Goal: Register for event/course

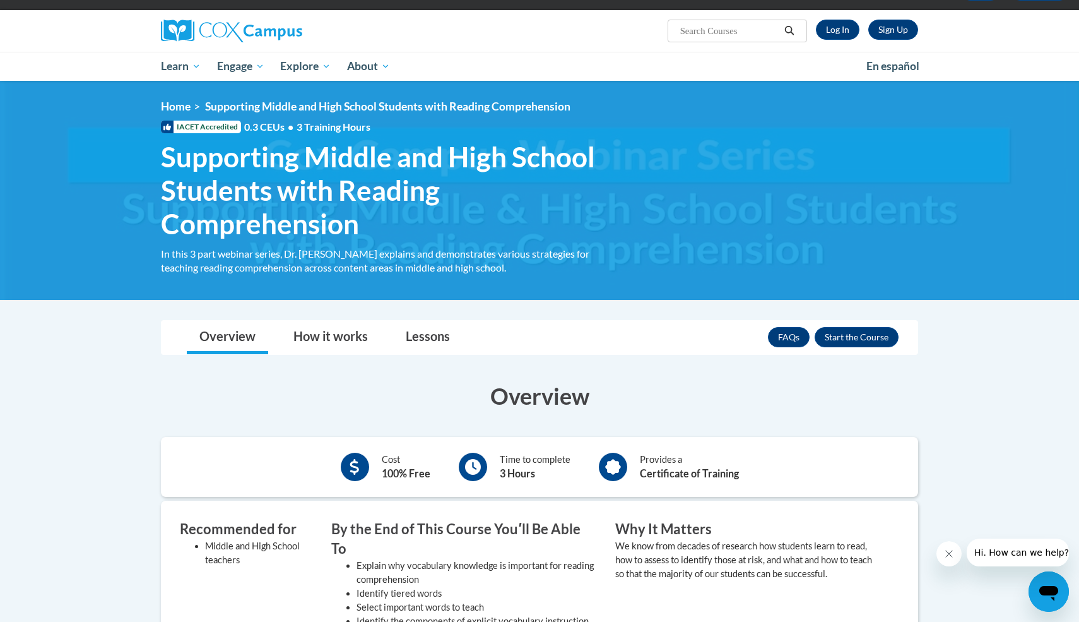
scroll to position [32, 0]
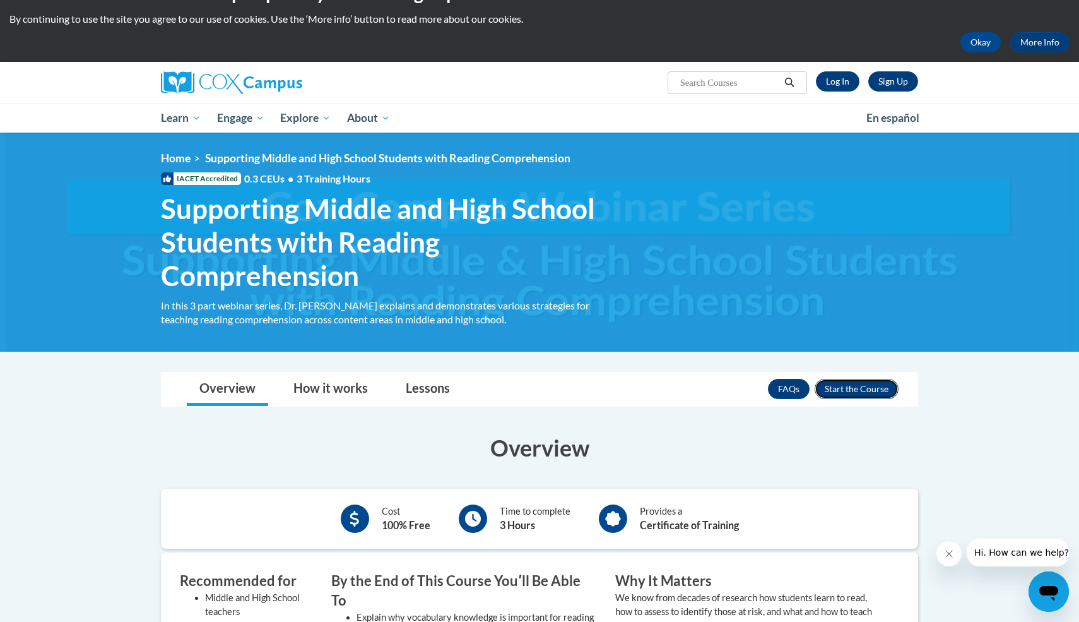
click at [851, 380] on button "Enroll" at bounding box center [857, 389] width 84 height 20
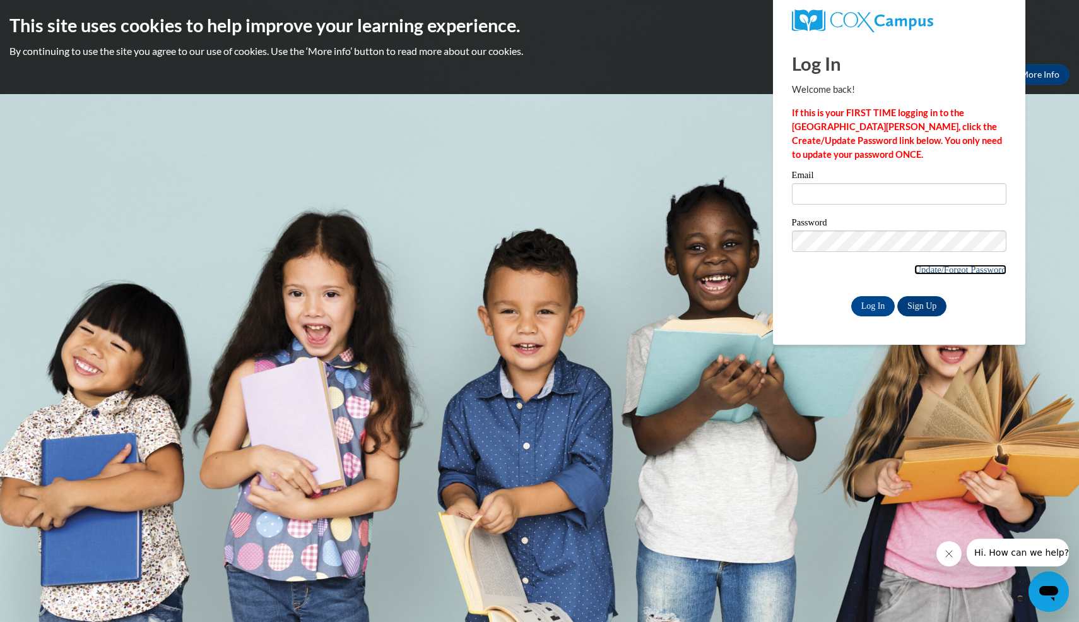
click at [924, 269] on link "Update/Forgot Password" at bounding box center [959, 269] width 91 height 10
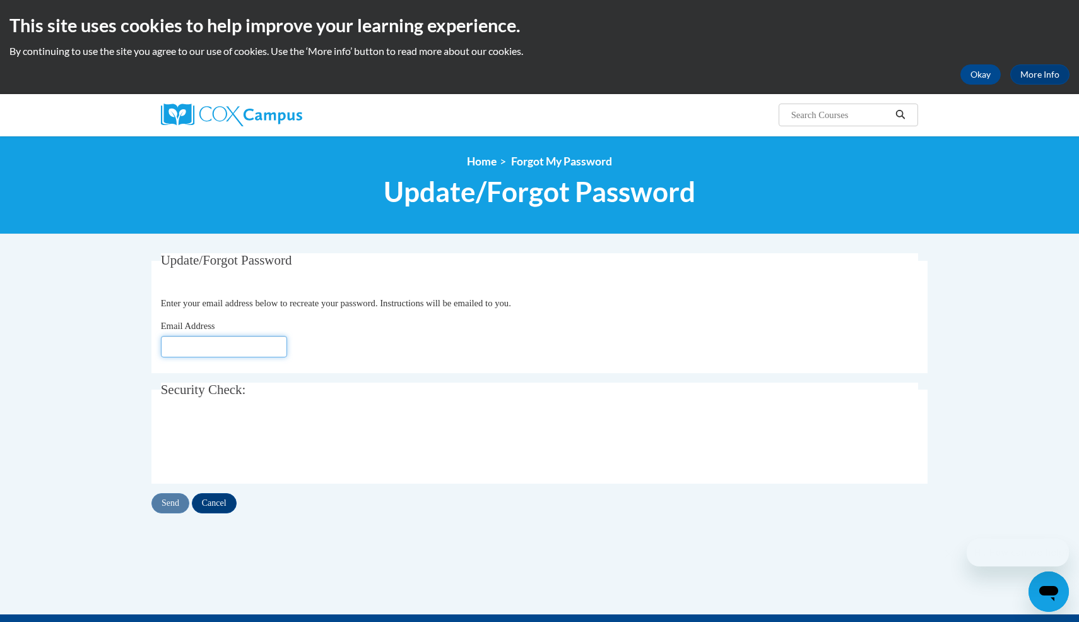
click at [182, 346] on input "Email Address" at bounding box center [224, 346] width 126 height 21
type input "bpedigo@mail.lipscomb.edu"
click at [167, 506] on input "Send" at bounding box center [170, 503] width 38 height 20
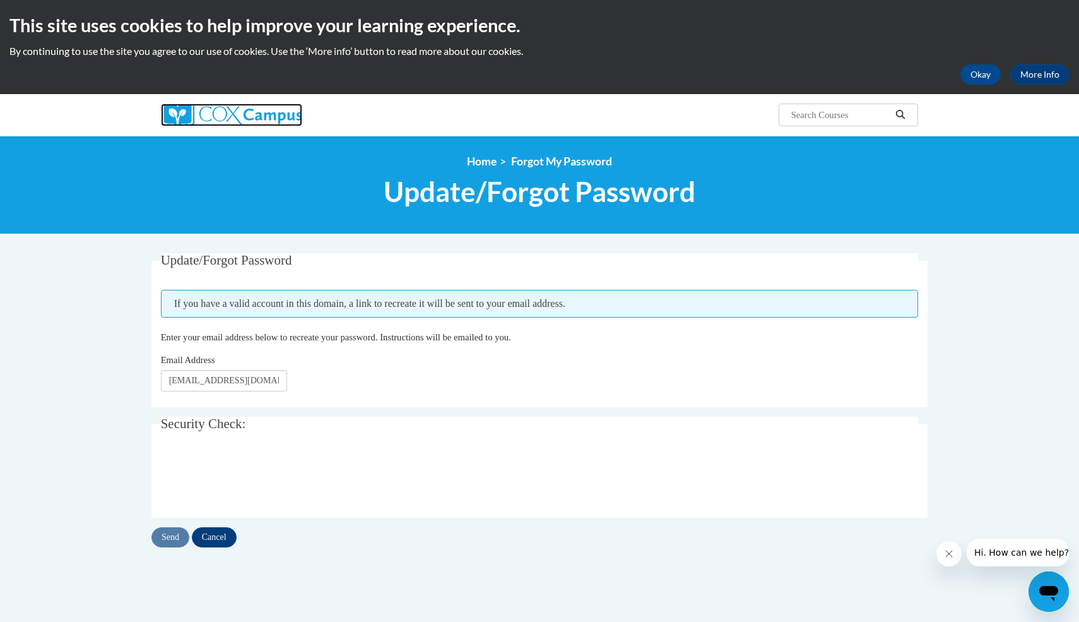
click at [179, 114] on img at bounding box center [231, 114] width 141 height 23
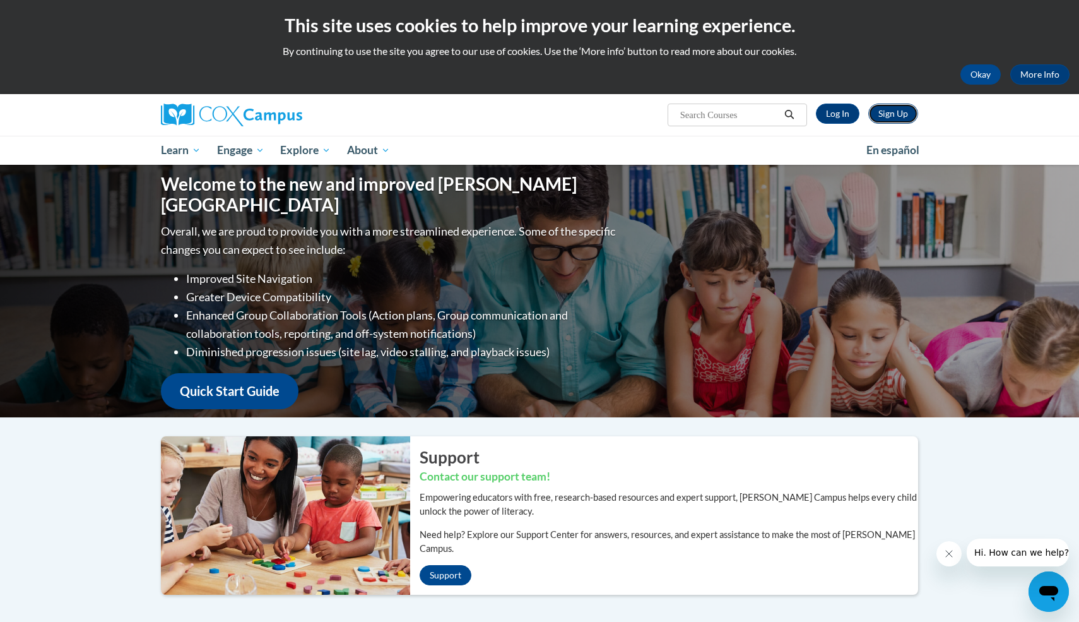
click at [895, 115] on link "Sign Up" at bounding box center [893, 113] width 50 height 20
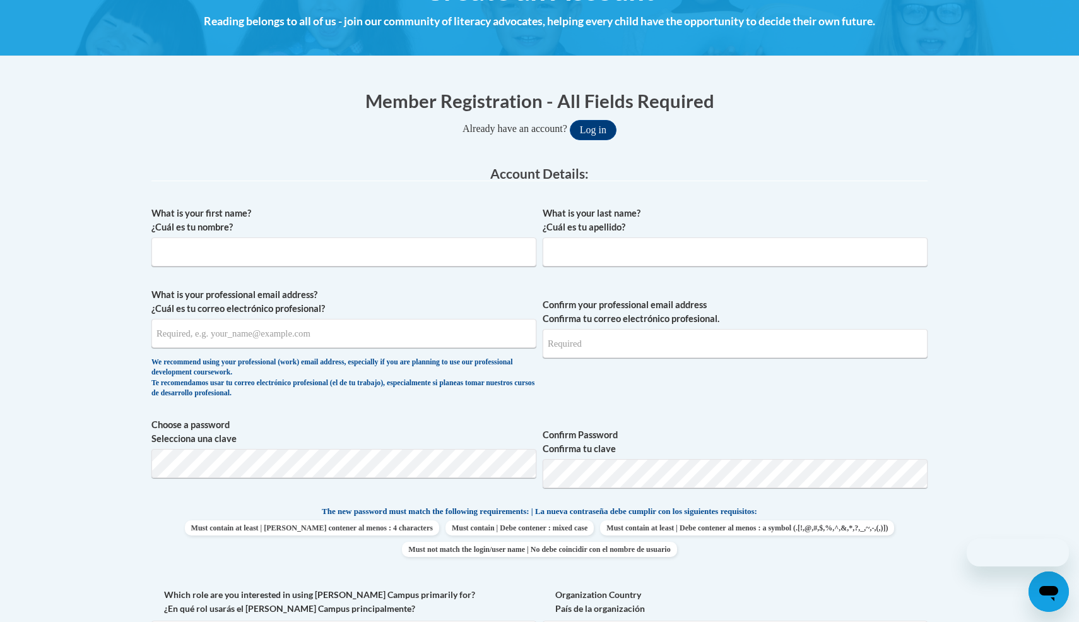
scroll to position [183, 0]
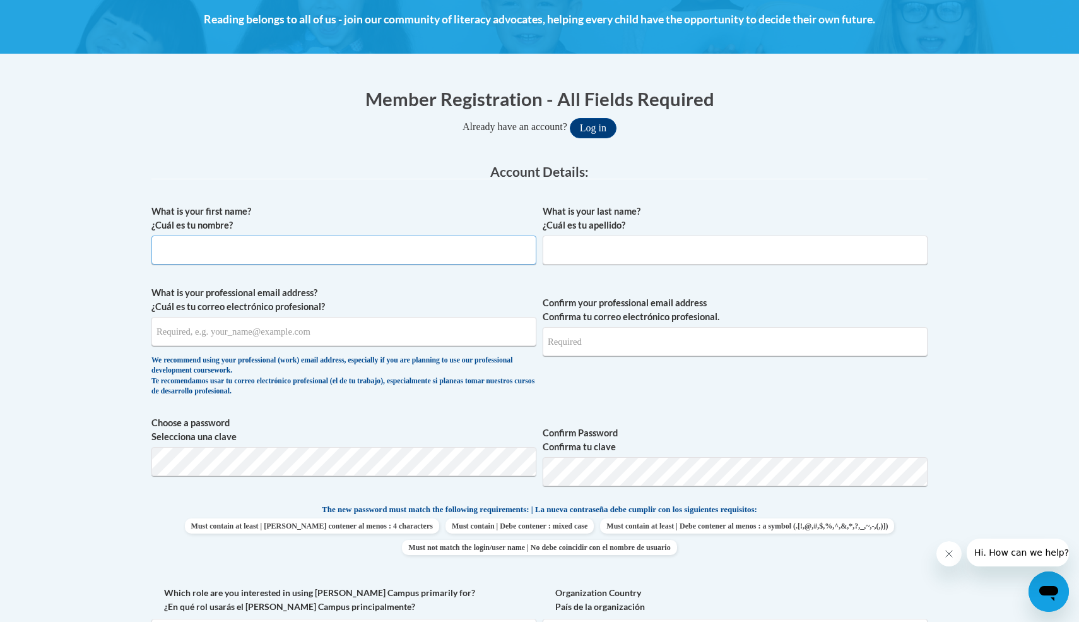
click at [383, 262] on input "What is your first name? ¿Cuál es tu nombre?" at bounding box center [343, 249] width 385 height 29
type input "Bailey"
type input "[PERSON_NAME]"
click at [204, 317] on span "What is your professional email address? ¿Cuál es tu correo electrónico profesi…" at bounding box center [343, 344] width 385 height 117
click at [203, 332] on input "What is your professional email address? ¿Cuál es tu correo electrónico profesi…" at bounding box center [343, 331] width 385 height 29
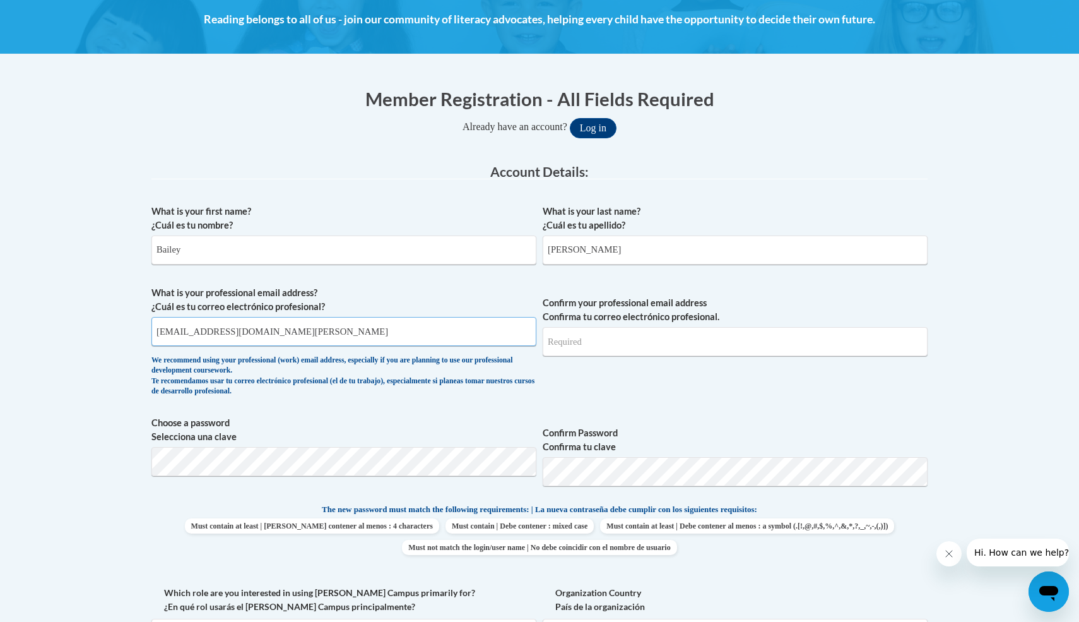
type input "bpedigo@mail.lipscomb.edu"
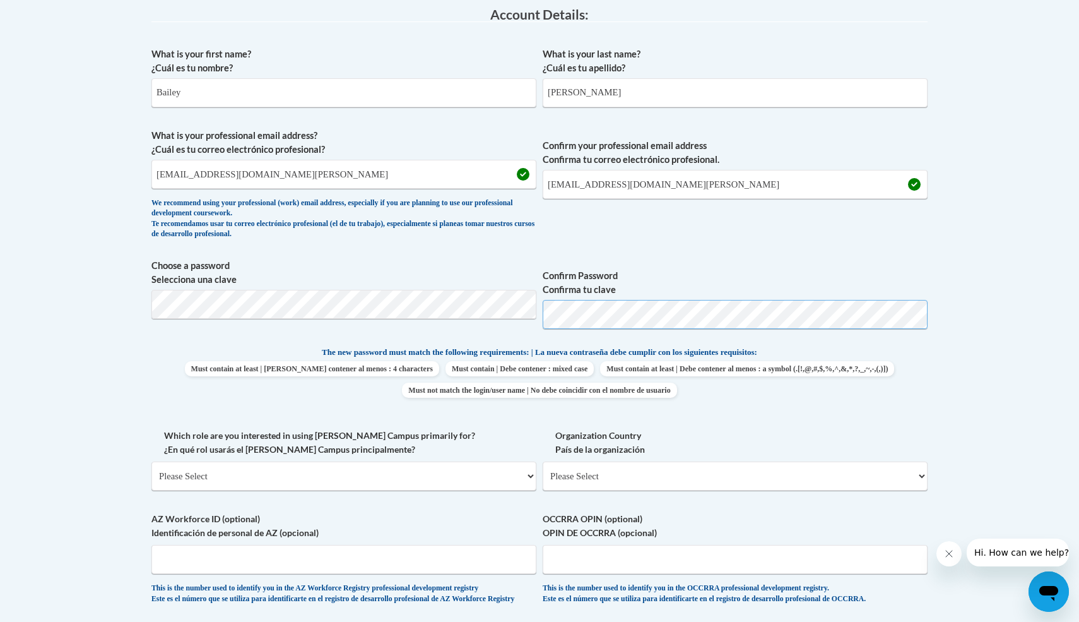
scroll to position [341, 0]
select select "5a18ea06-2b54-4451-96f2-d152daf9eac5"
click option "College/University | Colegio/Universidad" at bounding box center [0, 0] width 0 height 0
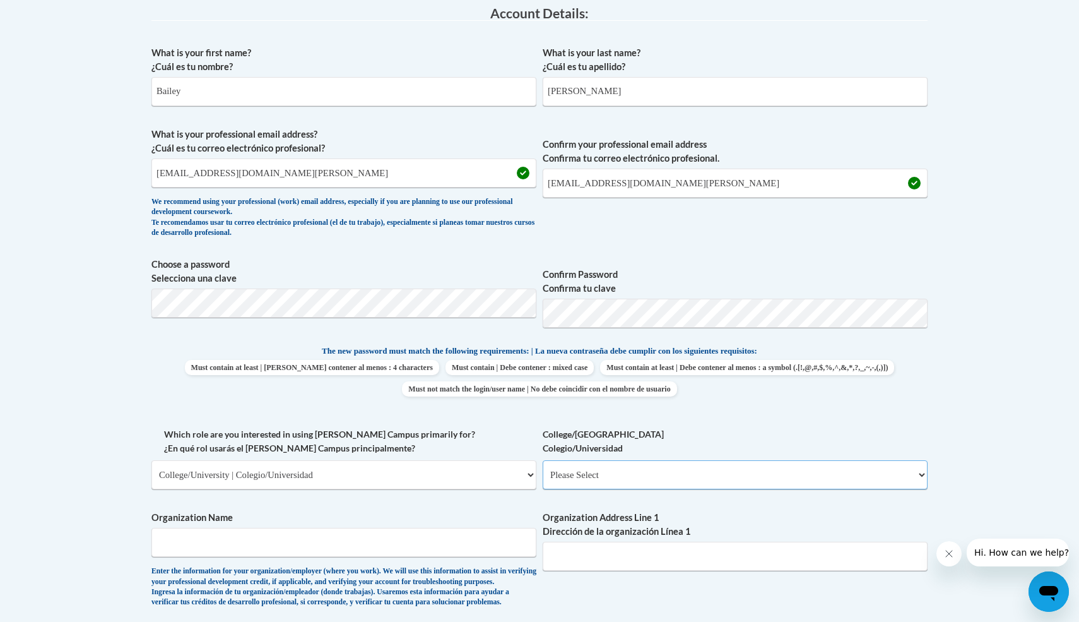
select select "99b32b07-cffc-426c-8bf6-0cd77760d84b"
click option "College/University Student | Estudiante universitario" at bounding box center [0, 0] width 0 height 0
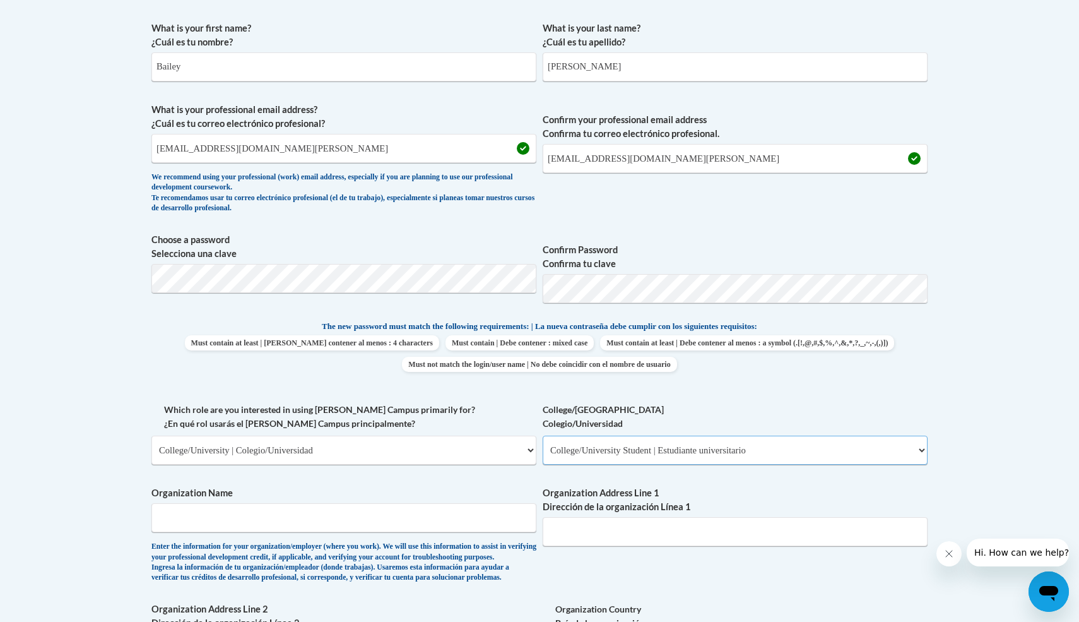
scroll to position [382, 0]
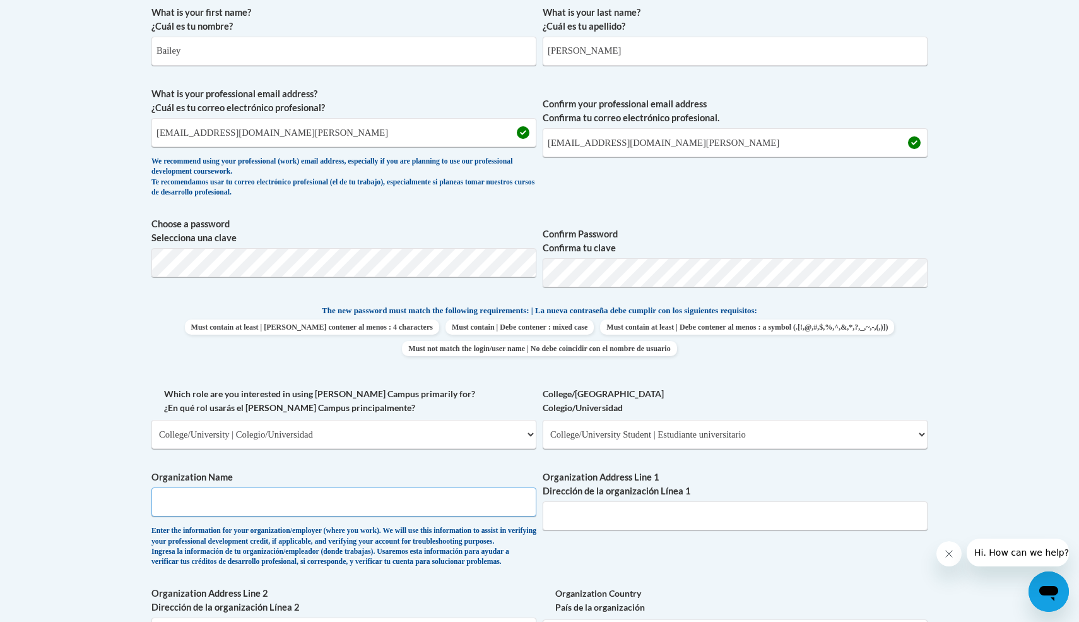
click at [355, 491] on input "Organization Name" at bounding box center [343, 501] width 385 height 29
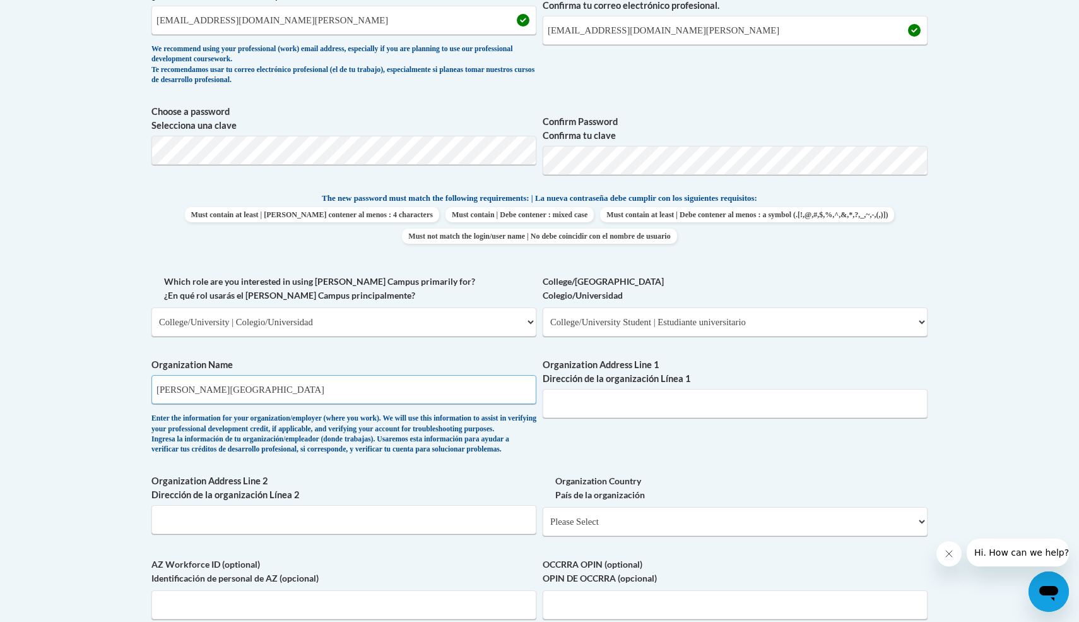
scroll to position [495, 0]
type input "Lipscomb University"
click at [590, 404] on input "Organization Address Line 1 Dirección de la organización Línea 1" at bounding box center [735, 401] width 385 height 29
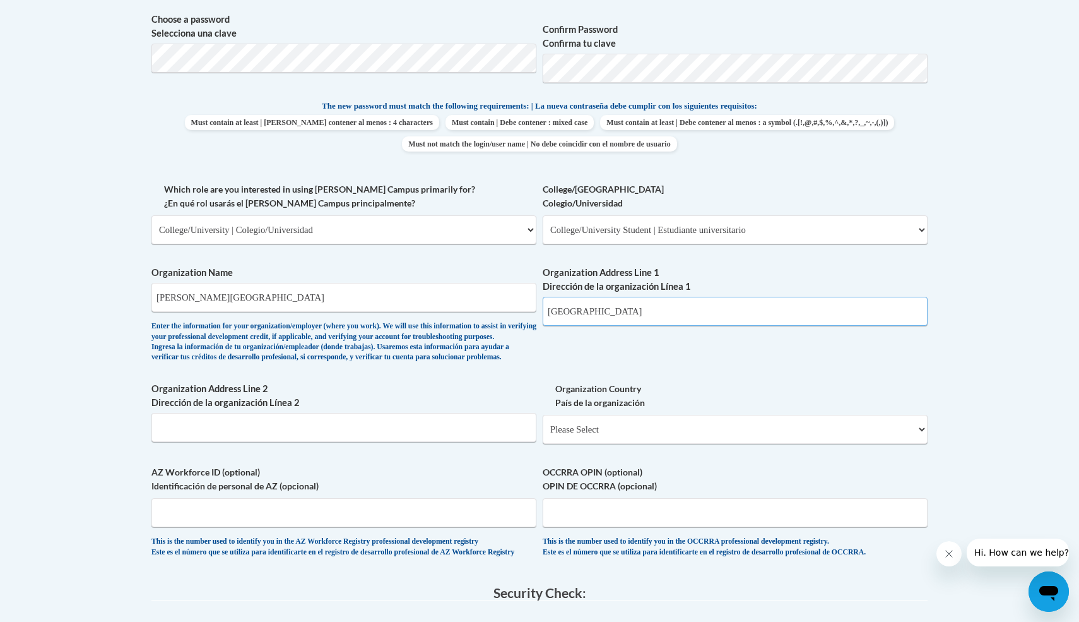
scroll to position [601, 0]
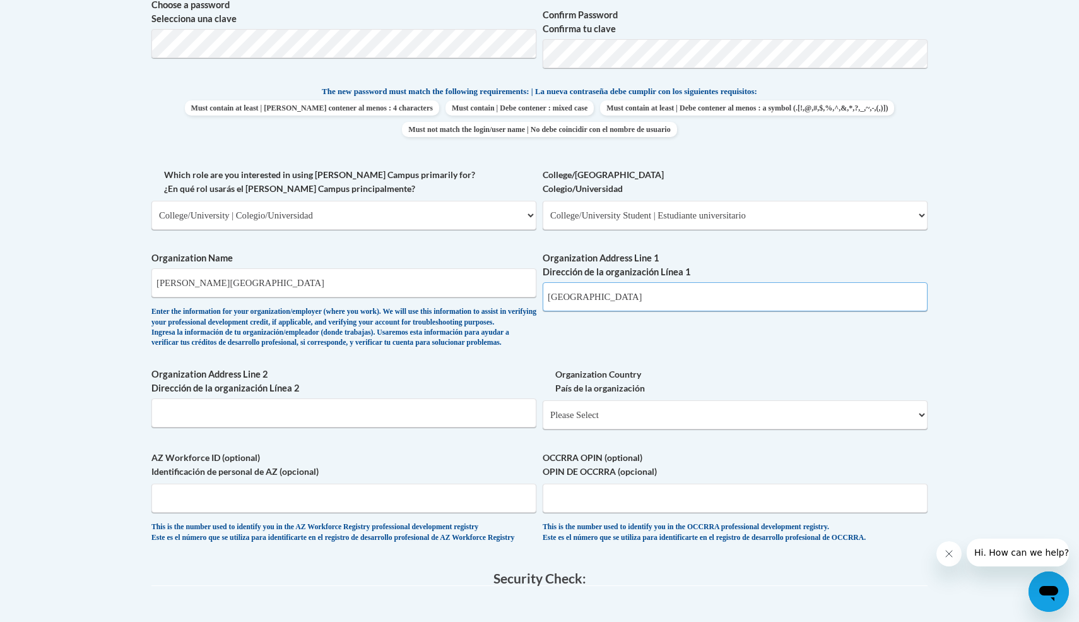
type input "1 University Park"
select select "ad49bcad-a171-4b2e-b99c-48b446064914"
click option "United States | Estados Unidos" at bounding box center [0, 0] width 0 height 0
select select
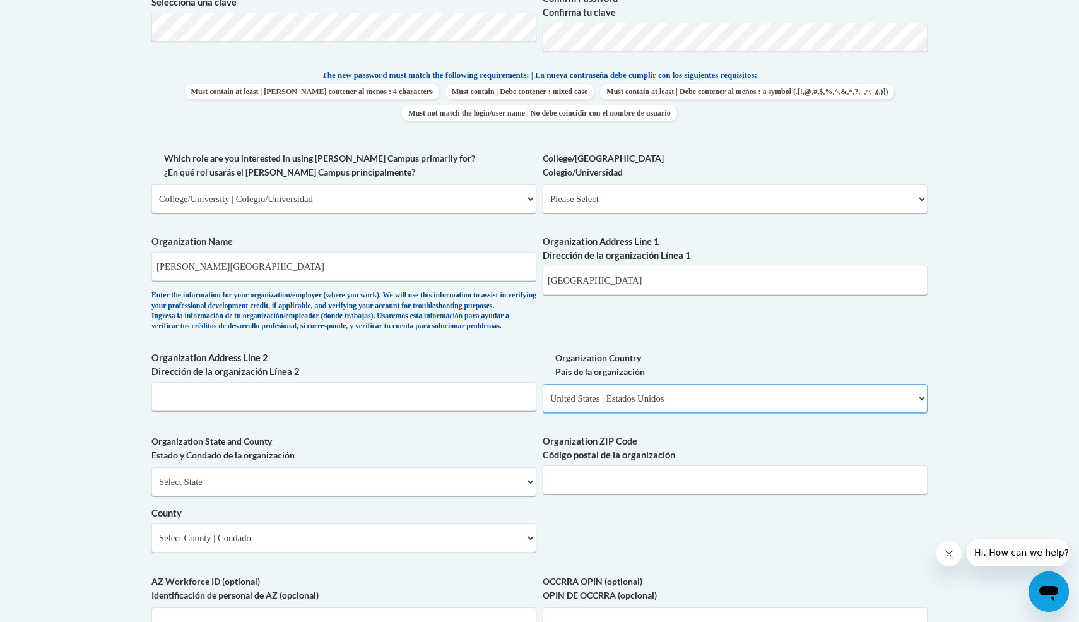
scroll to position [618, 0]
click at [571, 493] on input "Organization ZIP Code Código postal de la organización" at bounding box center [735, 478] width 385 height 29
type input "7"
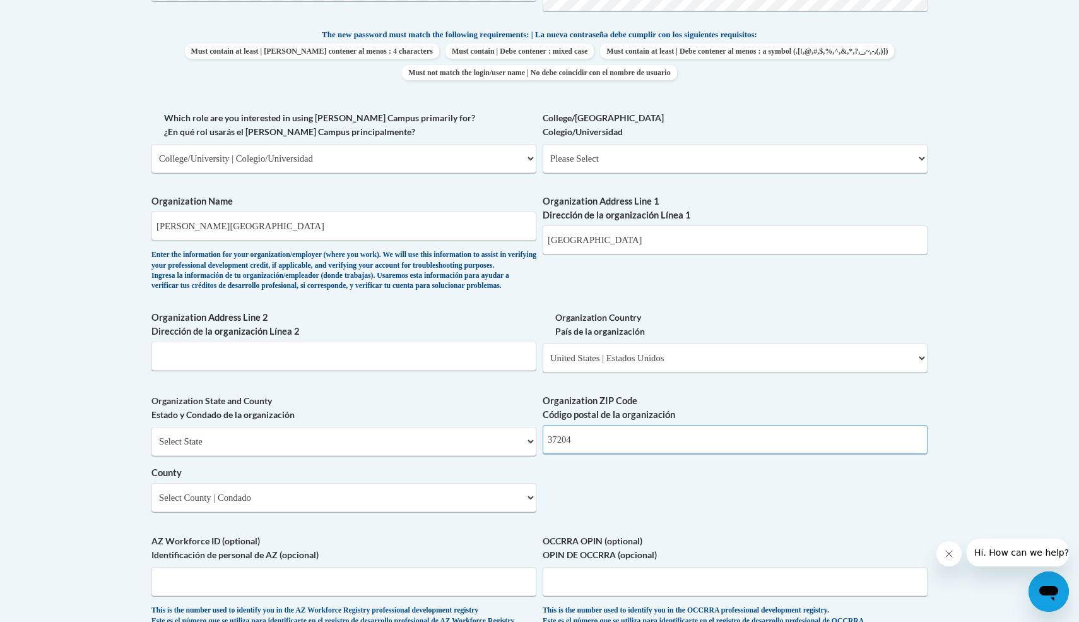
type input "37204"
click at [151, 427] on select "Select State Alabama Alaska Arizona Arkansas California Colorado Connecticut De…" at bounding box center [343, 441] width 385 height 29
select select "Tennessee"
click option "Tennessee" at bounding box center [0, 0] width 0 height 0
click at [151, 483] on select "County" at bounding box center [343, 497] width 385 height 29
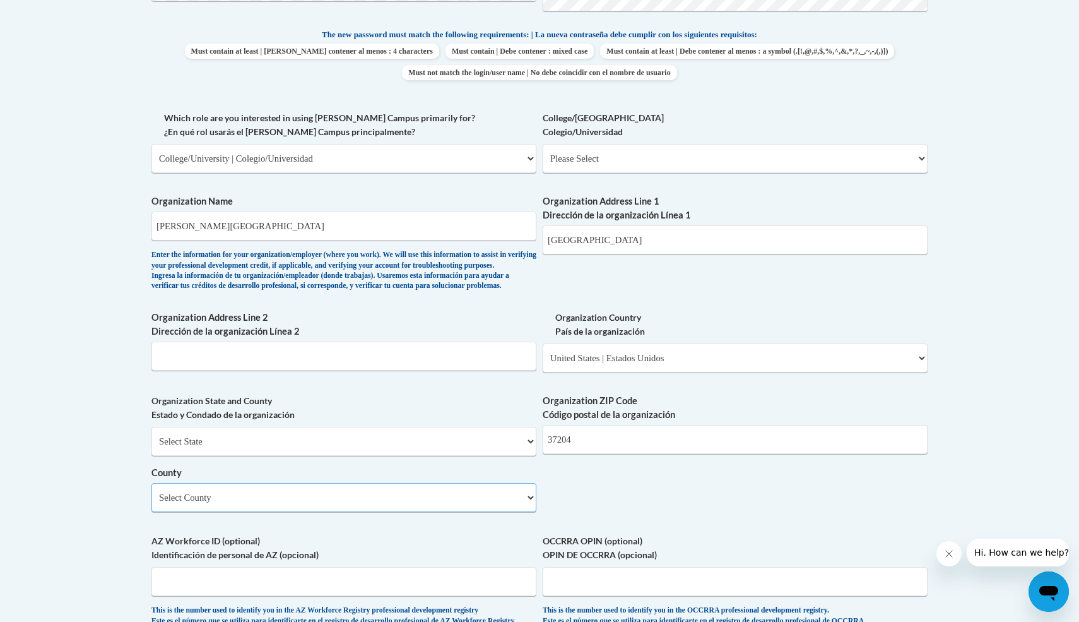
click at [151, 483] on select "Select County Anderson Bedford Benton Bledsoe Blount Bradley Campbell Cannon Ca…" at bounding box center [343, 497] width 385 height 29
select select "Davidson"
click option "Davidson" at bounding box center [0, 0] width 0 height 0
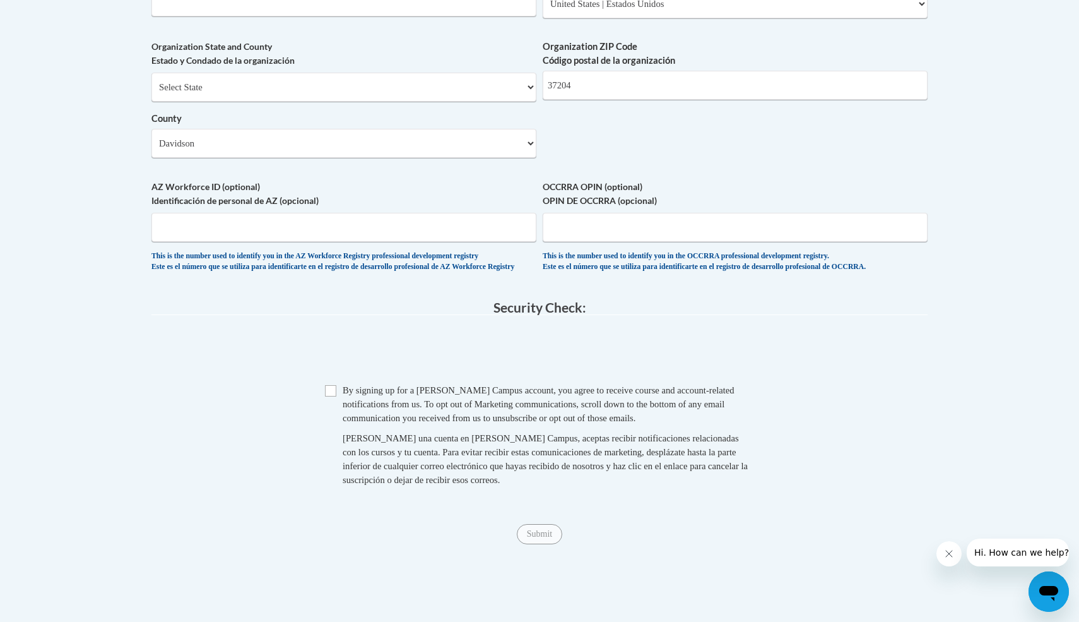
scroll to position [1030, 0]
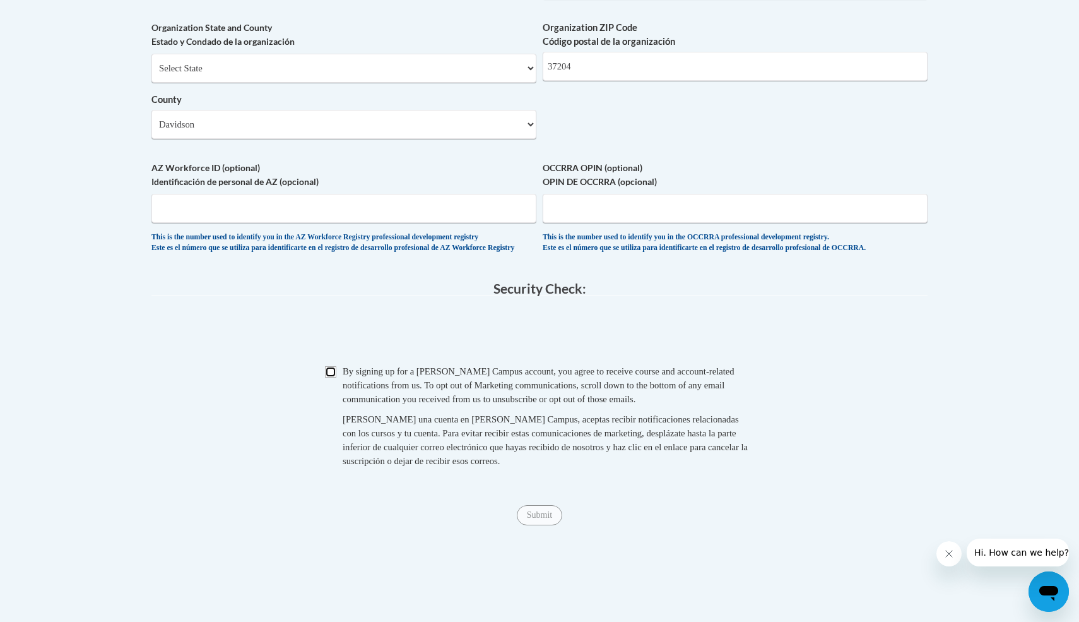
click at [333, 377] on input "Checkbox" at bounding box center [330, 371] width 11 height 11
checkbox input "true"
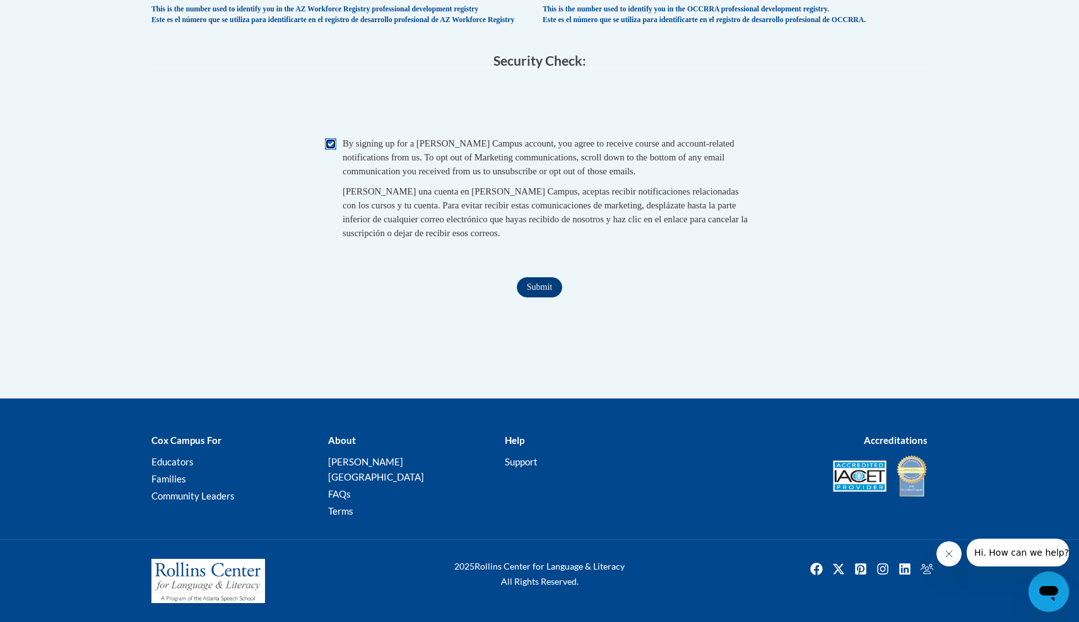
scroll to position [1274, 0]
click at [548, 297] on input "Submit" at bounding box center [539, 287] width 45 height 20
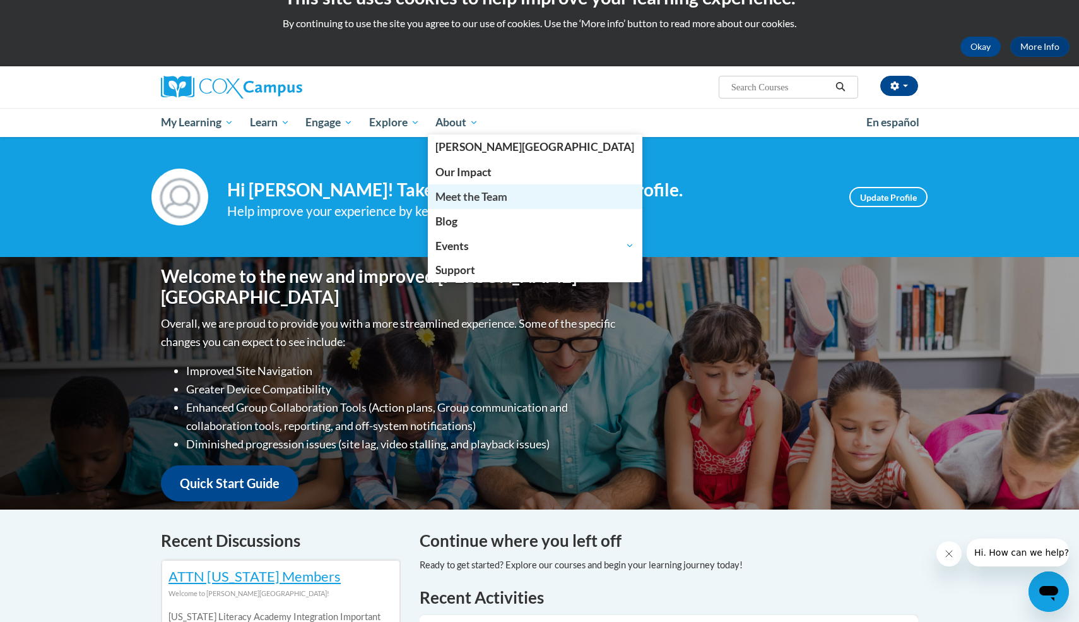
scroll to position [29, 0]
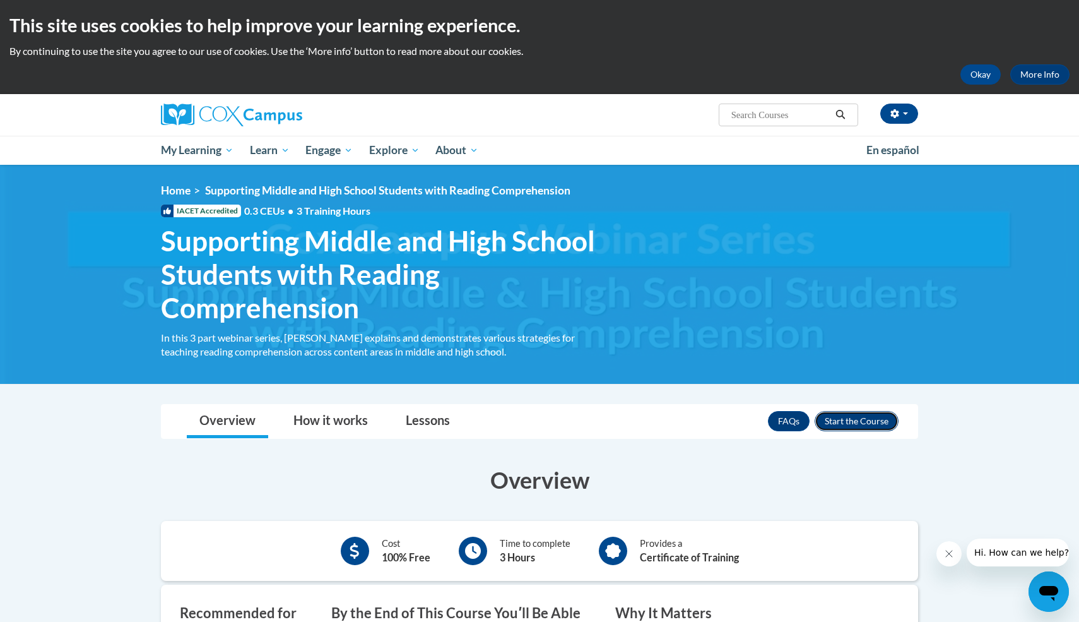
click at [841, 420] on button "Enroll" at bounding box center [857, 421] width 84 height 20
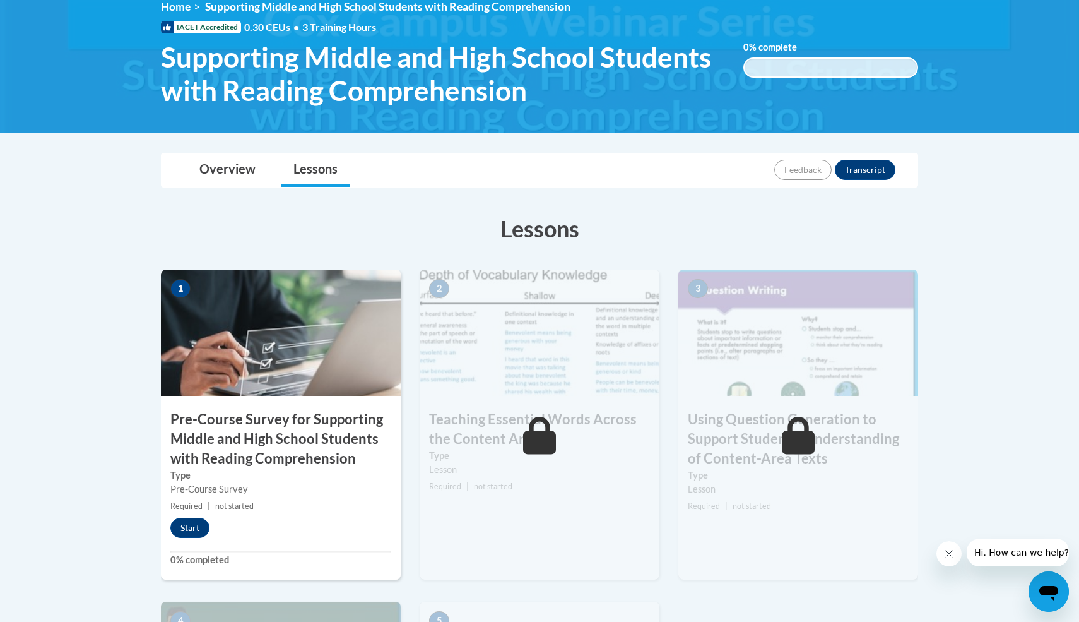
scroll to position [253, 0]
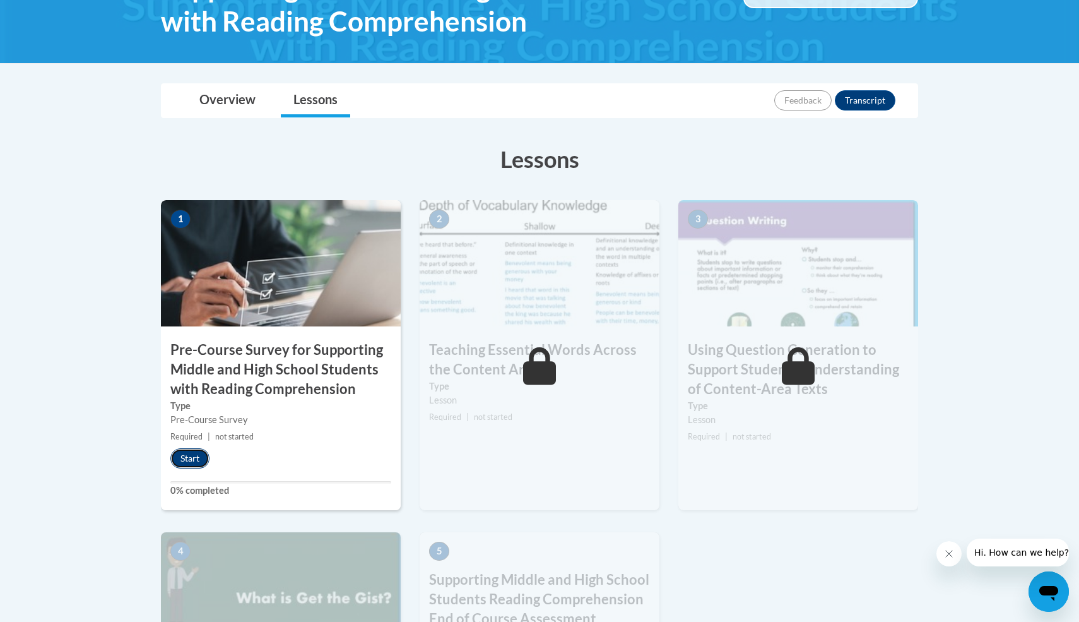
click at [199, 466] on button "Start" at bounding box center [189, 458] width 39 height 20
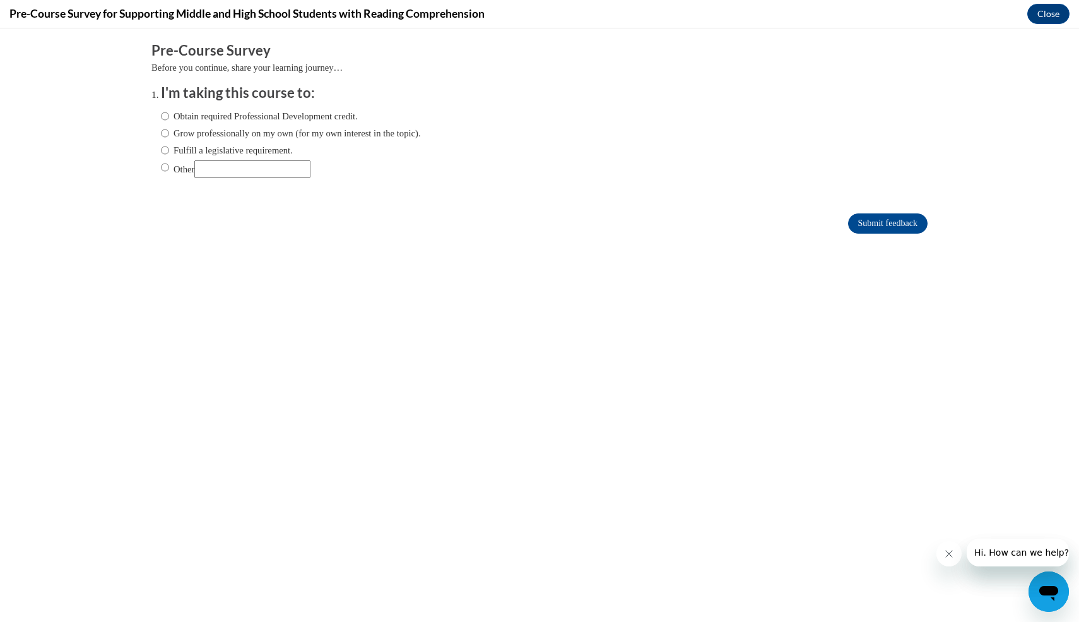
scroll to position [0, 0]
click at [162, 119] on input "Obtain required Professional Development credit." at bounding box center [165, 116] width 8 height 14
radio input "true"
click at [871, 220] on input "Submit feedback" at bounding box center [888, 223] width 80 height 20
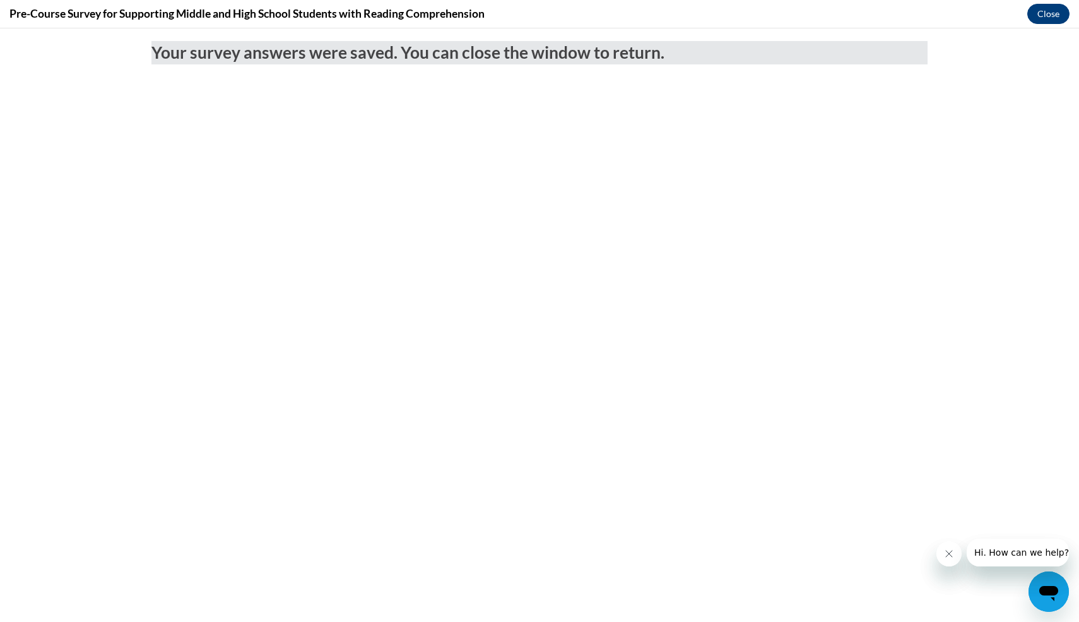
click at [1055, 20] on button "Close" at bounding box center [1048, 14] width 42 height 20
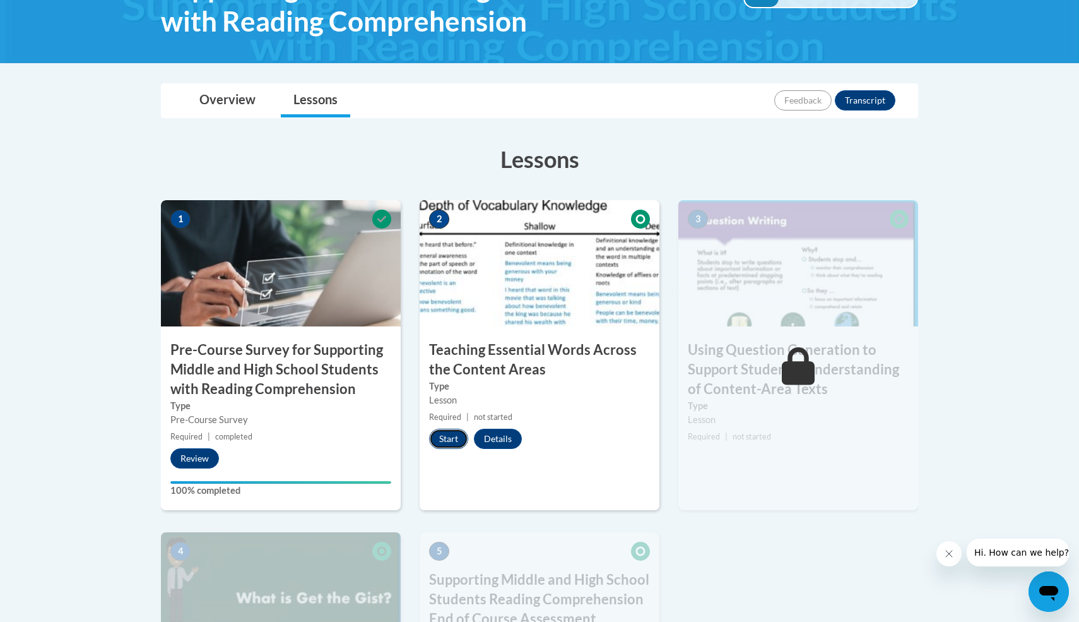
click at [451, 434] on button "Start" at bounding box center [448, 438] width 39 height 20
